Goal: Task Accomplishment & Management: Complete application form

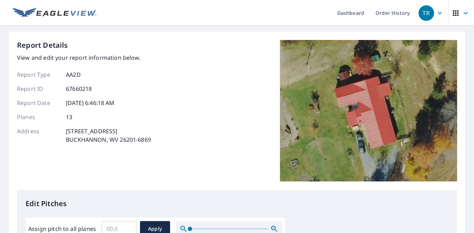
click at [213, 160] on div "Report Details View and edit your report information below. Report Type AA2D Re…" at bounding box center [237, 115] width 440 height 150
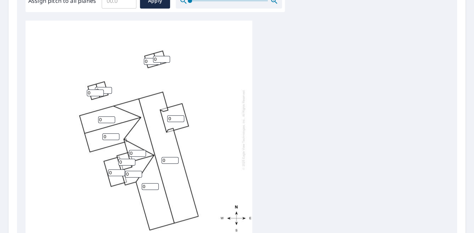
scroll to position [248, 0]
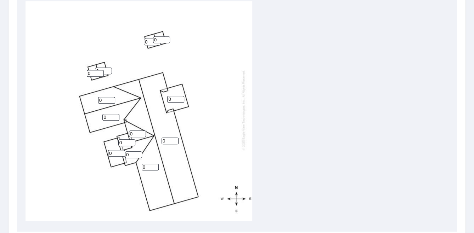
drag, startPoint x: 107, startPoint y: 94, endPoint x: 82, endPoint y: 99, distance: 25.8
click at [84, 99] on div "0 0 0 0 0 0 0 0 0 0 0 0 0" at bounding box center [139, 110] width 227 height 222
type input "4"
drag, startPoint x: 109, startPoint y: 112, endPoint x: 92, endPoint y: 116, distance: 18.0
click at [93, 116] on div "0 0 0 4 0 0 0 0 0 0 0 0 0" at bounding box center [139, 110] width 227 height 222
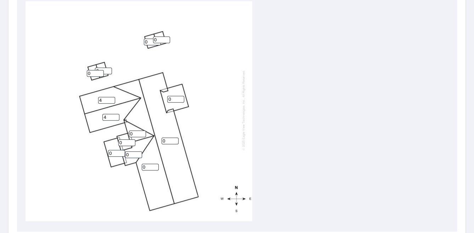
type input "4"
drag, startPoint x: 126, startPoint y: 135, endPoint x: 103, endPoint y: 135, distance: 23.4
click at [103, 135] on div "0 0 4 4 0 0 0 0 0 0 0 0 0" at bounding box center [139, 110] width 227 height 222
type input "4"
drag, startPoint x: 132, startPoint y: 147, endPoint x: 120, endPoint y: 149, distance: 11.5
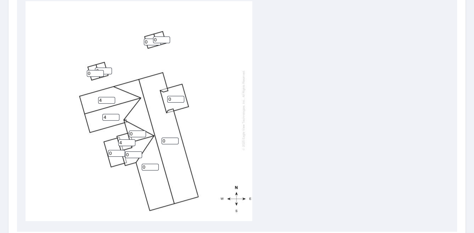
click at [120, 149] on div "0 0 4 4 0 0 0 0 4 0 0 0 0" at bounding box center [139, 110] width 227 height 222
type input "4"
drag, startPoint x: 115, startPoint y: 148, endPoint x: 101, endPoint y: 148, distance: 13.8
click at [101, 147] on div "0 0 4 4 0 4 0 0 4 0 0 0 0" at bounding box center [139, 110] width 227 height 222
type input "2"
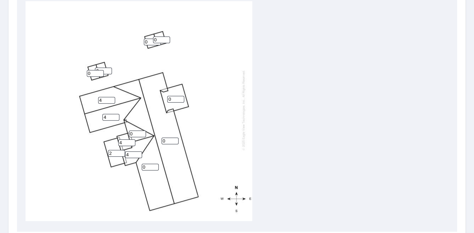
drag, startPoint x: 134, startPoint y: 128, endPoint x: 118, endPoint y: 131, distance: 16.2
click at [118, 131] on div "0 0 4 4 0 4 2 0 4 0 0 0 0" at bounding box center [139, 110] width 227 height 222
type input "4"
drag, startPoint x: 175, startPoint y: 95, endPoint x: 159, endPoint y: 97, distance: 15.7
click at [159, 97] on div "0 0 4 4 0 4 2 4 4 0 0 0 0" at bounding box center [139, 110] width 227 height 222
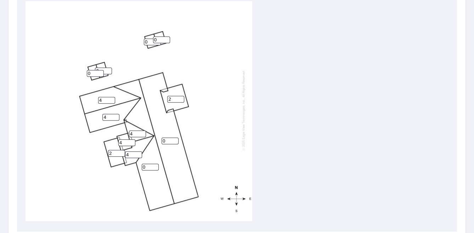
type input "2"
drag, startPoint x: 170, startPoint y: 136, endPoint x: 152, endPoint y: 139, distance: 18.4
click at [152, 139] on div "0 0 4 4 2 4 2 4 4 0 0 0 0" at bounding box center [139, 110] width 227 height 222
type input "4"
drag, startPoint x: 150, startPoint y: 161, endPoint x: 136, endPoint y: 160, distance: 14.2
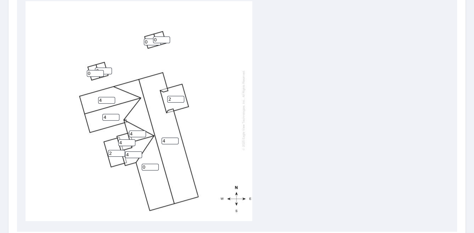
click at [137, 161] on div "4 0 4 4 2 4 2 4 4 0 0 0 0" at bounding box center [139, 110] width 227 height 222
type input "4"
drag, startPoint x: 164, startPoint y: 33, endPoint x: 146, endPoint y: 37, distance: 18.4
click at [153, 37] on input "0" at bounding box center [161, 39] width 17 height 7
drag, startPoint x: 158, startPoint y: 35, endPoint x: 151, endPoint y: 34, distance: 7.5
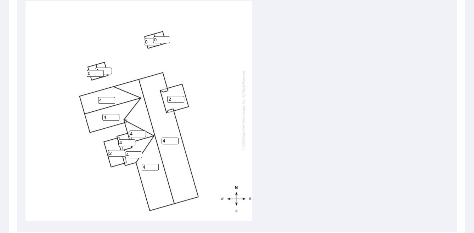
click at [151, 34] on div "4 4 4 4 2 4 2 4 4 0 0 0 0" at bounding box center [139, 110] width 227 height 222
type input "4"
drag, startPoint x: 148, startPoint y: 36, endPoint x: 137, endPoint y: 39, distance: 12.0
click at [137, 39] on div "4 4 4 4 2 4 2 4 4 0 0 0 4" at bounding box center [139, 110] width 227 height 222
type input "4"
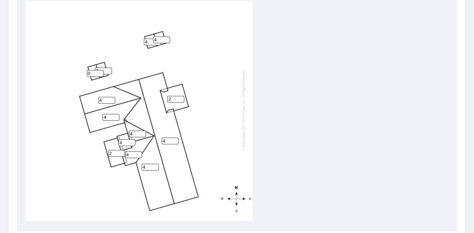
drag, startPoint x: 101, startPoint y: 64, endPoint x: 92, endPoint y: 64, distance: 9.2
click at [92, 64] on div "4 4 4 4 2 4 2 4 4 0 4 0 4" at bounding box center [139, 110] width 227 height 222
type input "4"
drag, startPoint x: 90, startPoint y: 68, endPoint x: 81, endPoint y: 70, distance: 9.2
click at [81, 70] on div "4 4 4 4 2 4 2 4 4 4 4 0 4" at bounding box center [139, 110] width 227 height 222
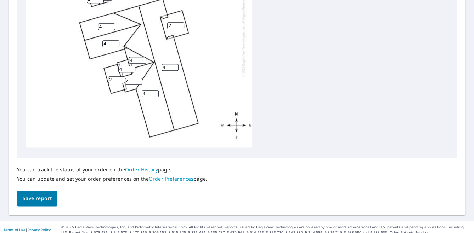
scroll to position [327, 0]
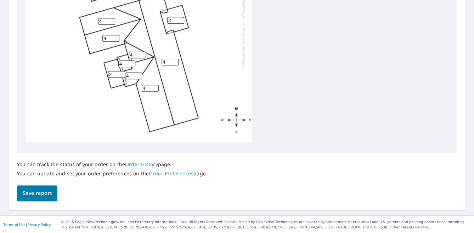
type input "4"
click at [43, 192] on span "Save report" at bounding box center [37, 193] width 29 height 9
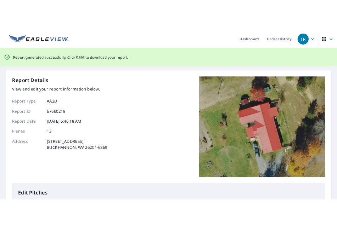
scroll to position [0, 0]
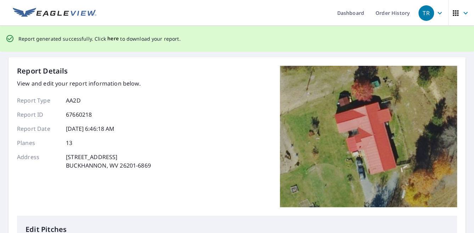
click at [111, 37] on span "here" at bounding box center [113, 38] width 12 height 9
